Goal: Task Accomplishment & Management: Use online tool/utility

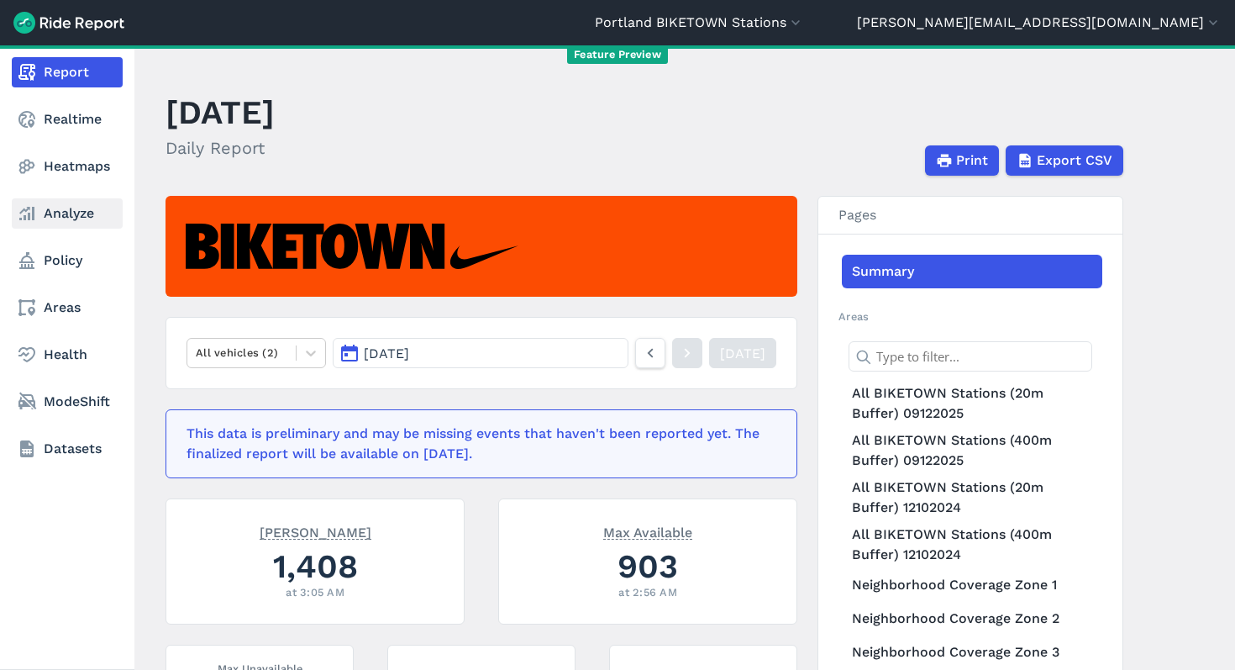
click at [63, 219] on link "Analyze" at bounding box center [67, 213] width 111 height 30
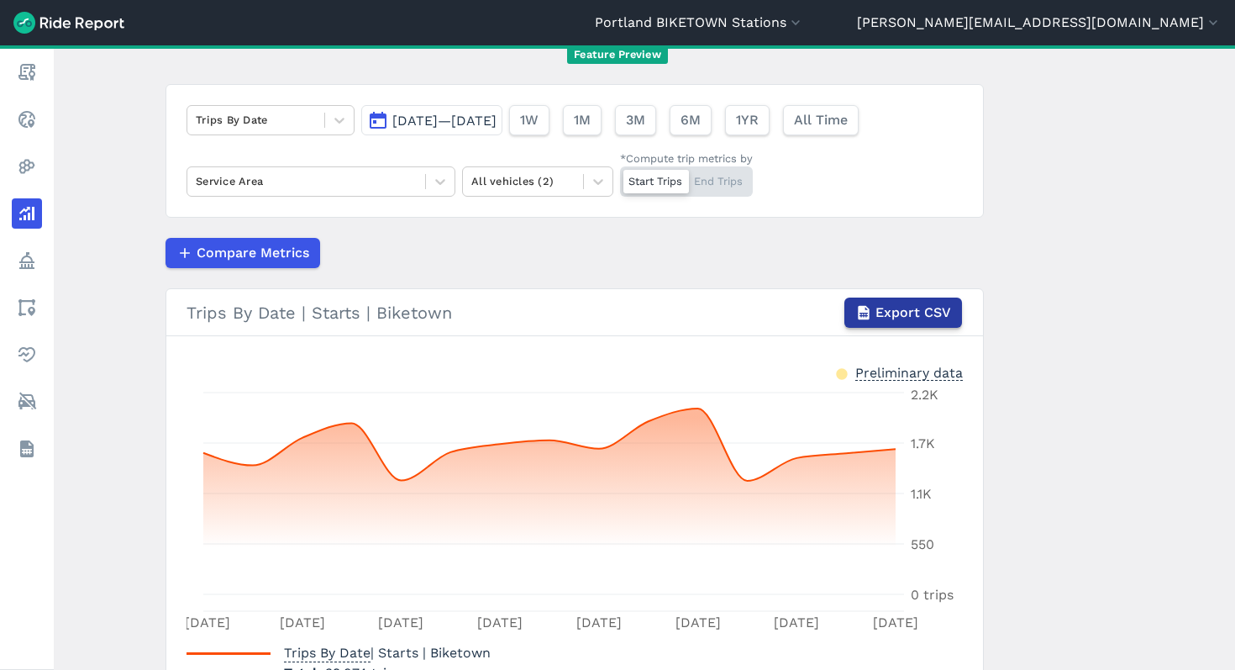
scroll to position [73, 0]
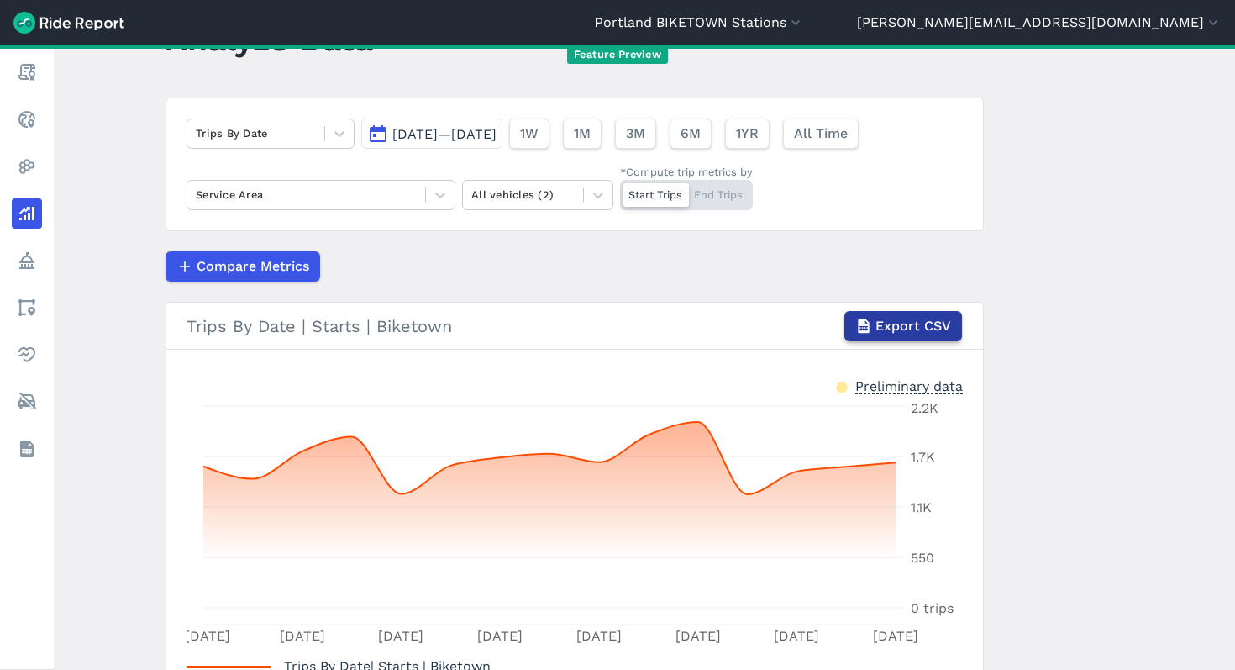
click at [911, 335] on button "Export CSV" at bounding box center [904, 326] width 118 height 30
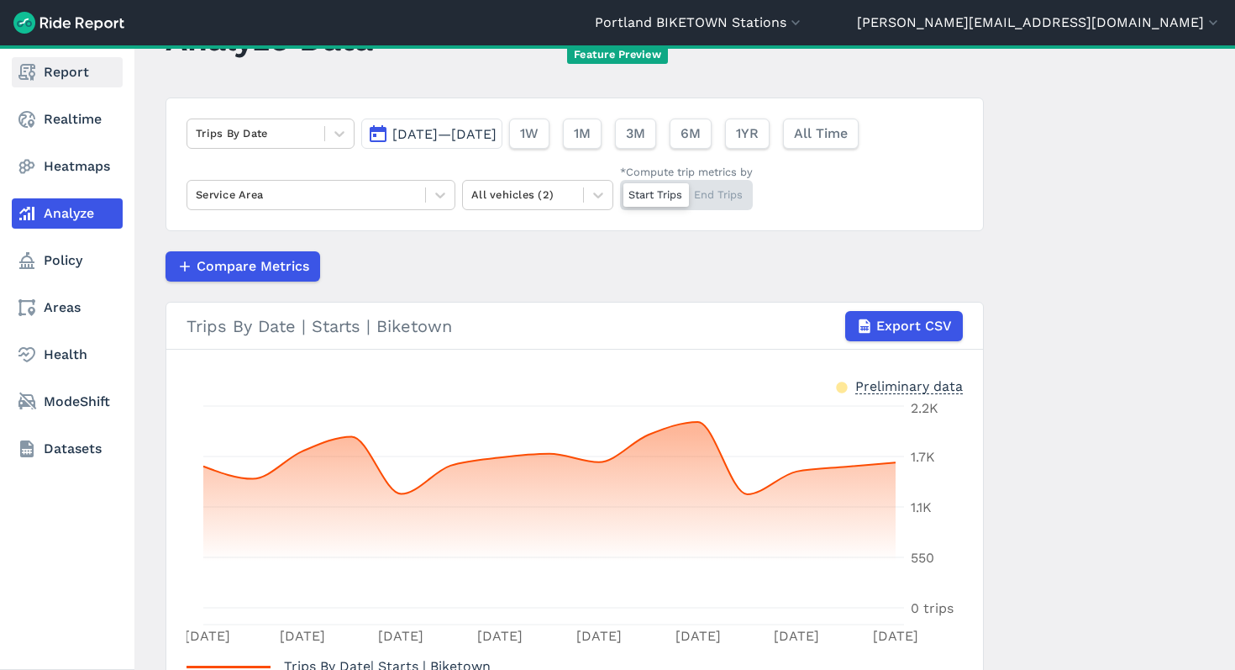
click at [63, 69] on link "Report" at bounding box center [67, 72] width 111 height 30
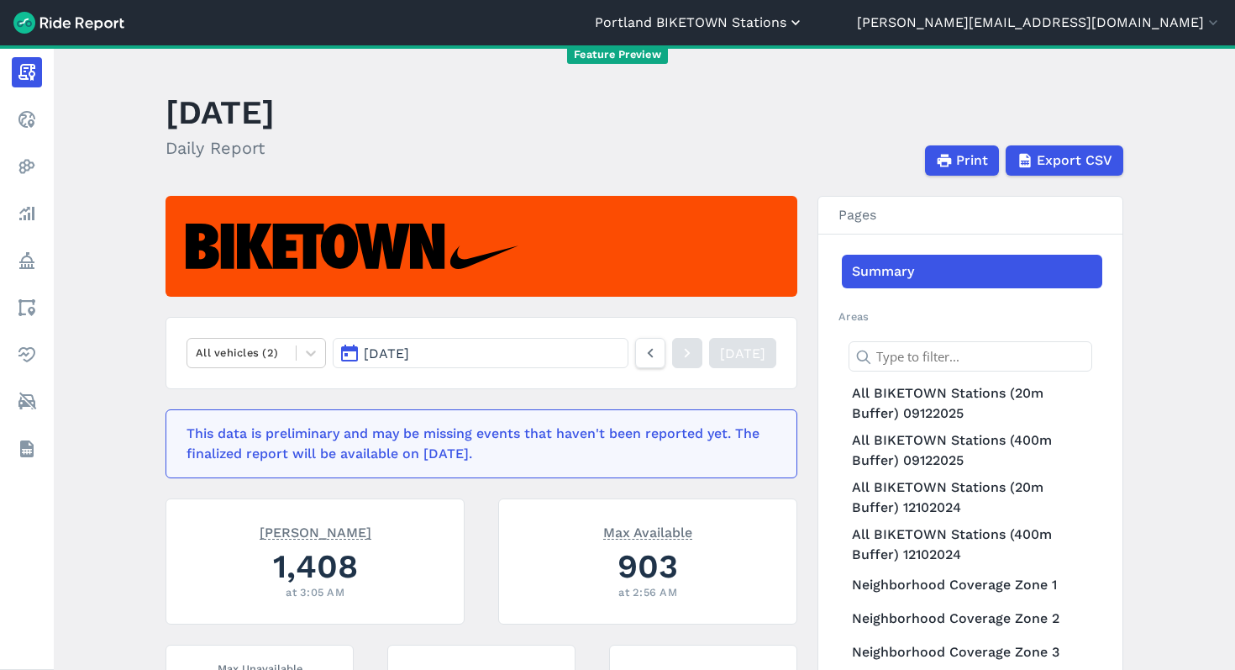
click at [804, 30] on button "Portland BIKETOWN Stations" at bounding box center [699, 23] width 209 height 20
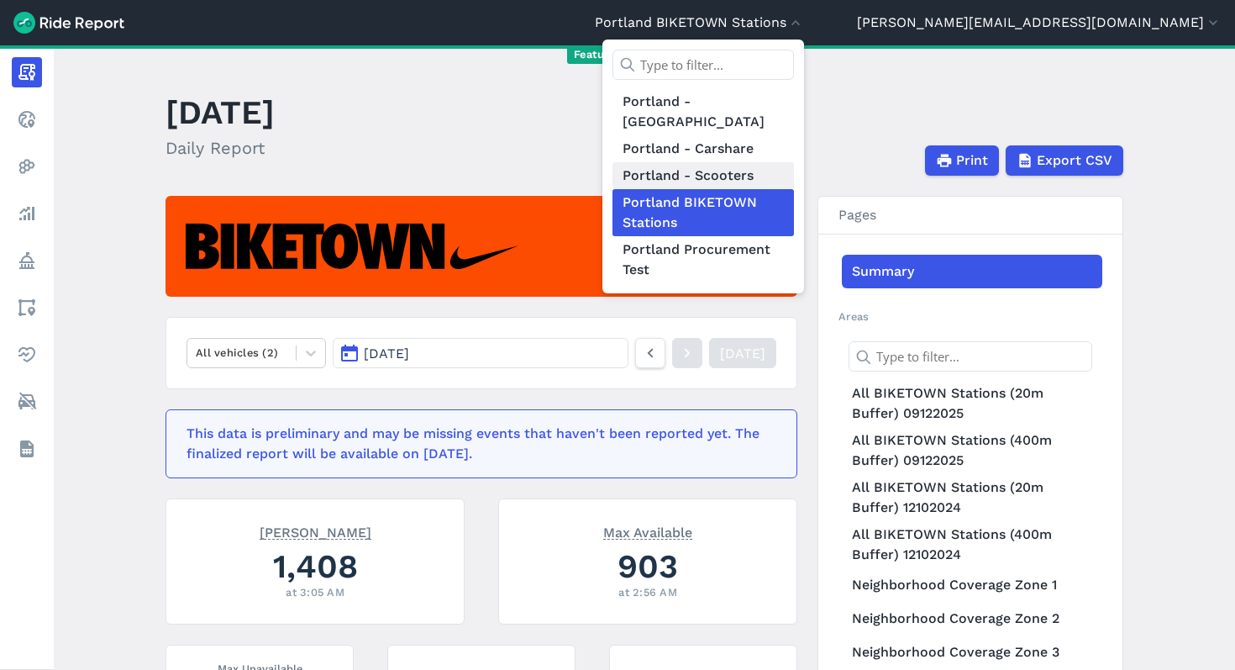
click at [794, 162] on link "Portland - Scooters" at bounding box center [704, 175] width 182 height 27
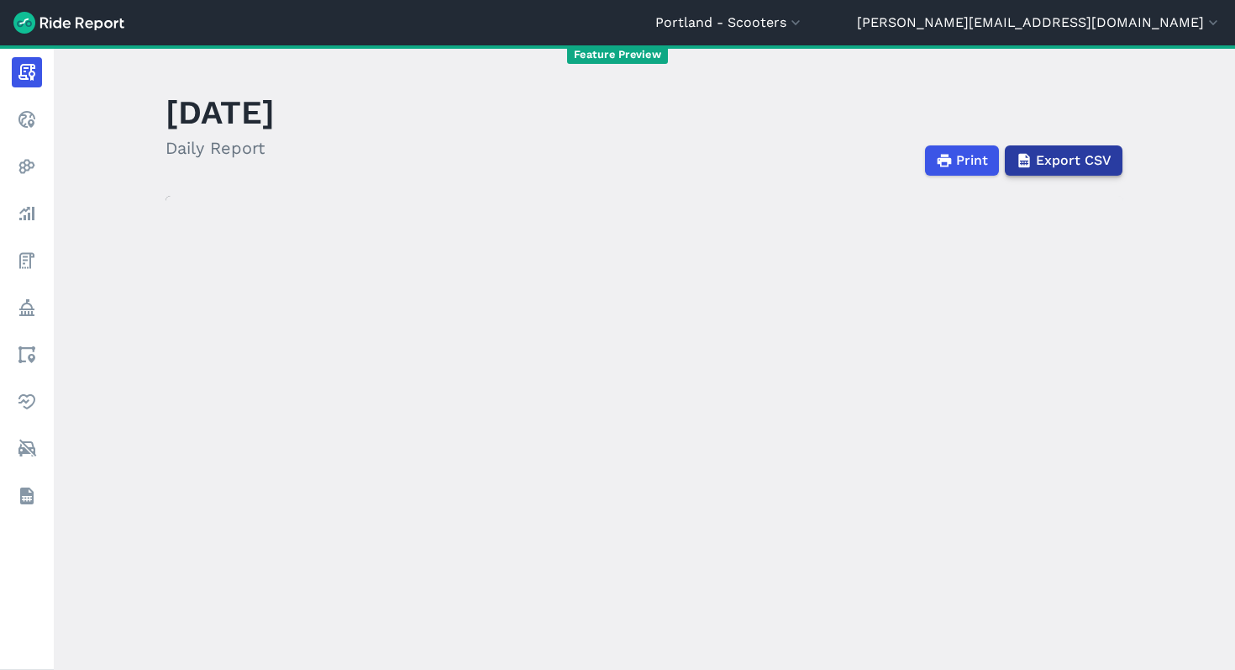
click at [1071, 164] on span "Export CSV" at bounding box center [1074, 160] width 76 height 20
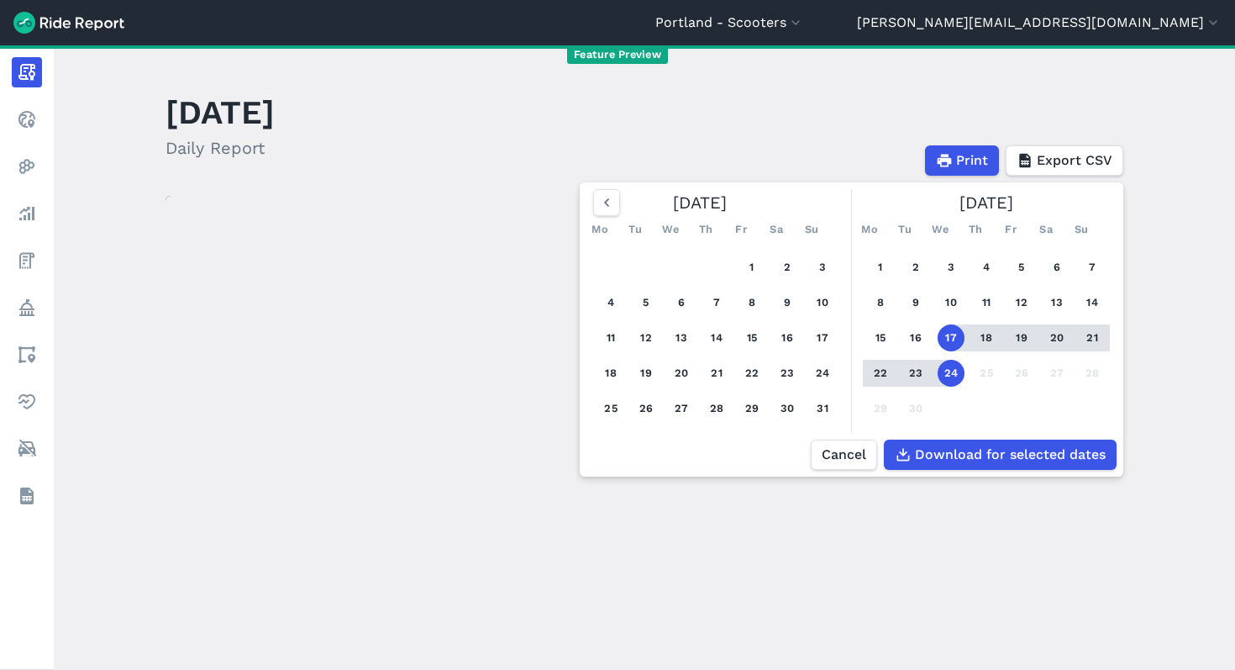
click at [809, 134] on header "[DATE] Daily Report Print Export CSV [DATE] Mo Tu We Th Fr Sa Su 1 2 3 4 5 6 7 …" at bounding box center [655, 131] width 978 height 90
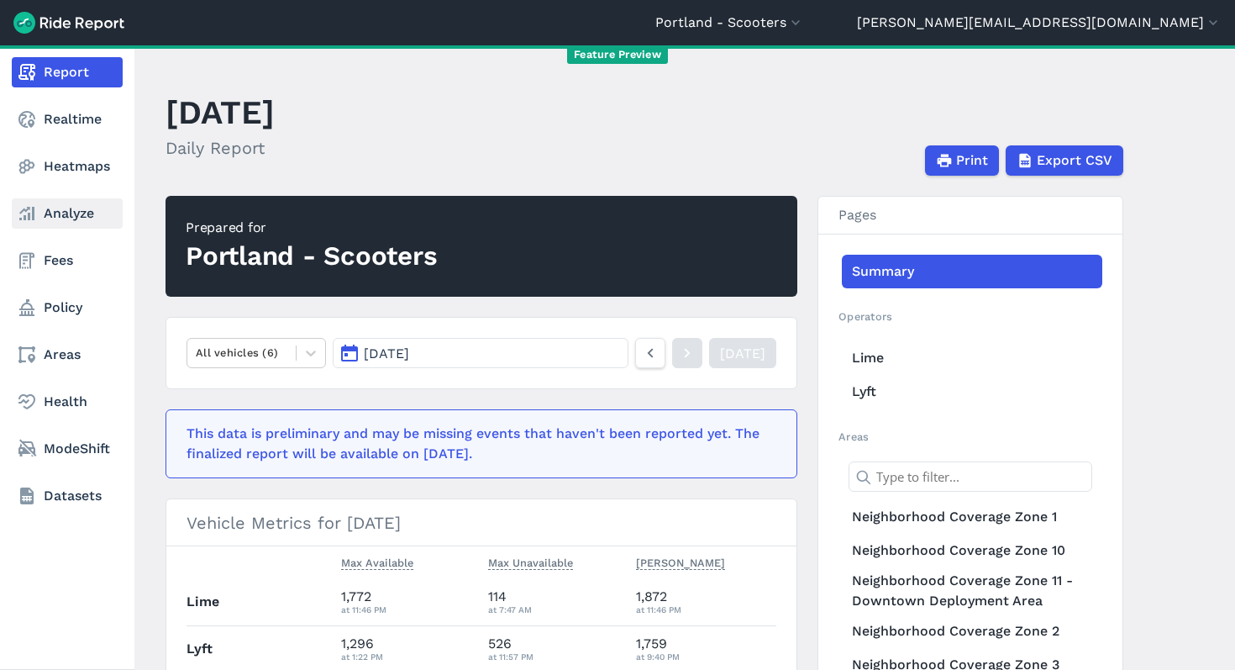
click at [49, 213] on link "Analyze" at bounding box center [67, 213] width 111 height 30
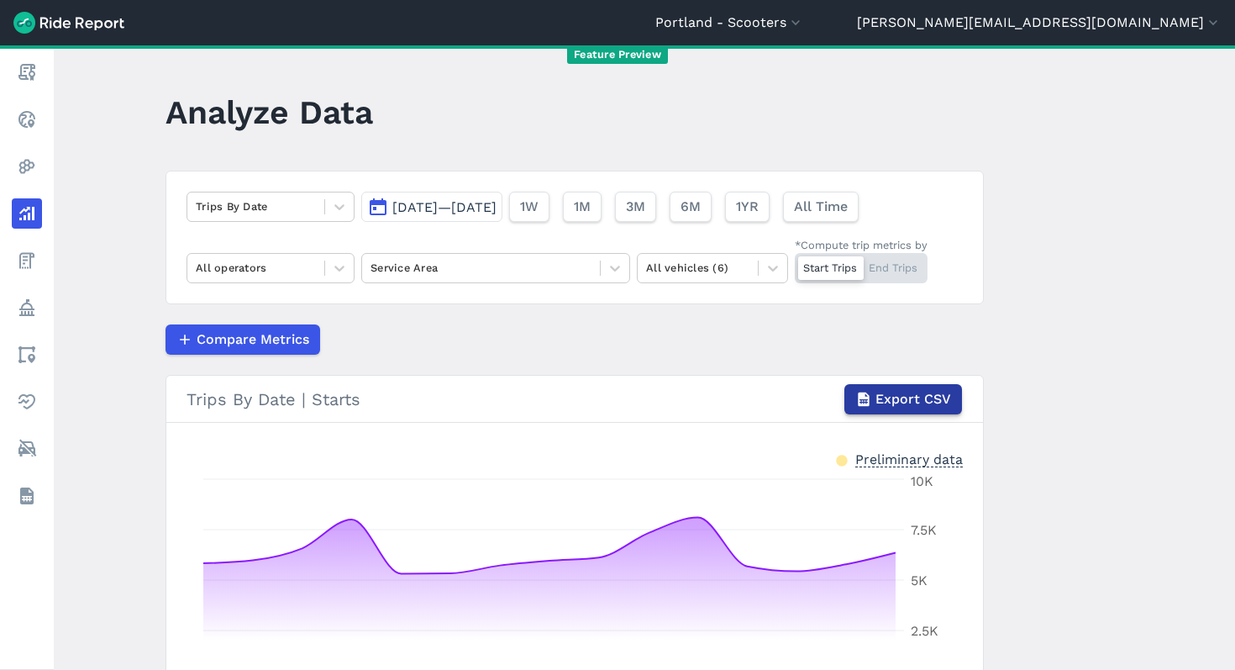
click at [906, 399] on span "Export CSV" at bounding box center [914, 399] width 76 height 20
click at [687, 343] on div "Compare Metrics" at bounding box center [575, 339] width 819 height 30
